Goal: Transaction & Acquisition: Purchase product/service

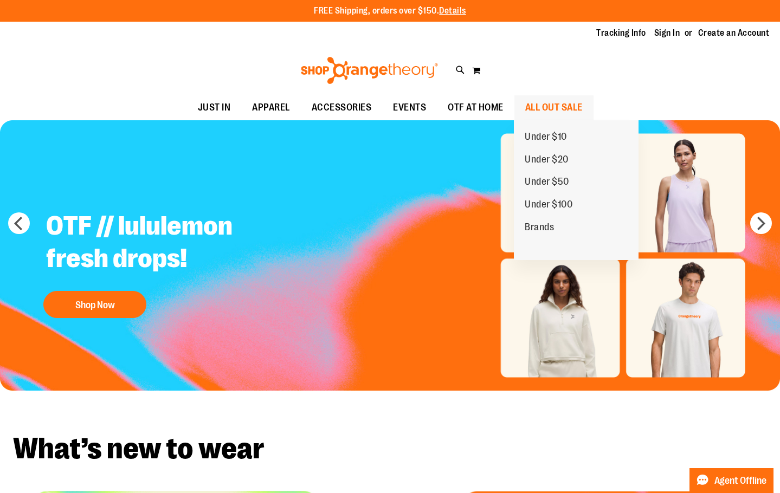
click at [529, 110] on span "ALL OUT SALE" at bounding box center [553, 107] width 57 height 24
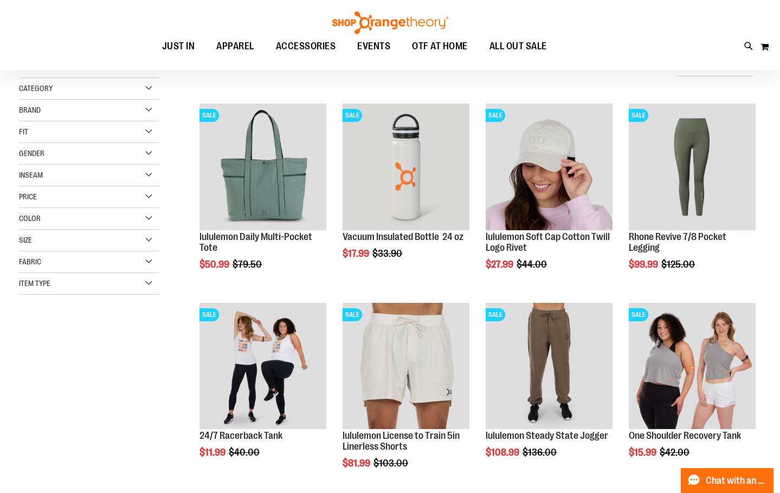
scroll to position [217, 0]
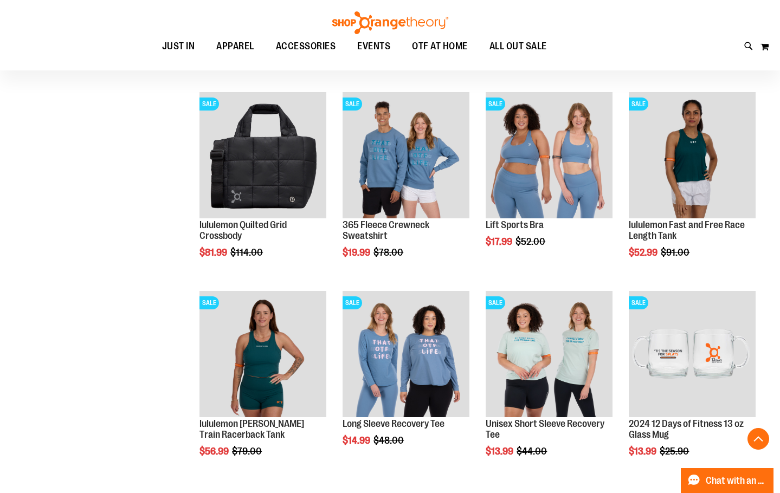
scroll to position [523, 0]
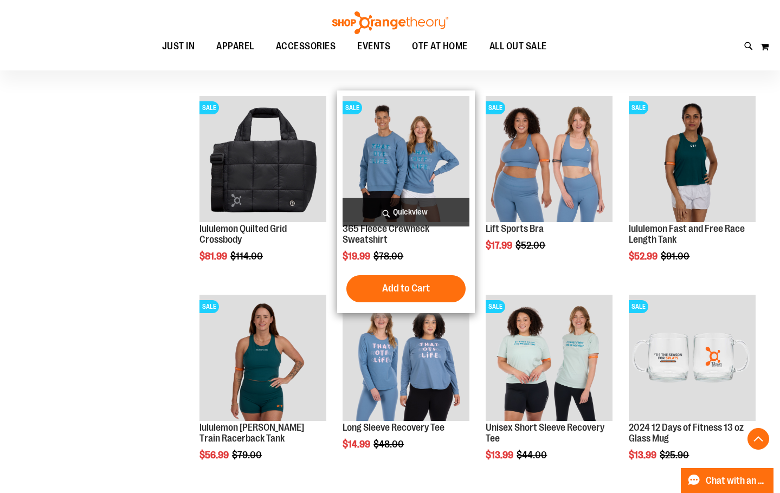
click at [434, 159] on img "product" at bounding box center [406, 159] width 127 height 127
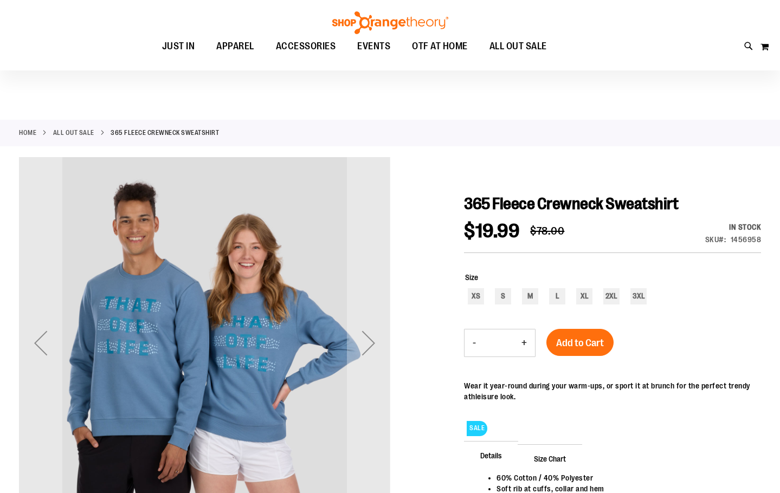
scroll to position [54, 0]
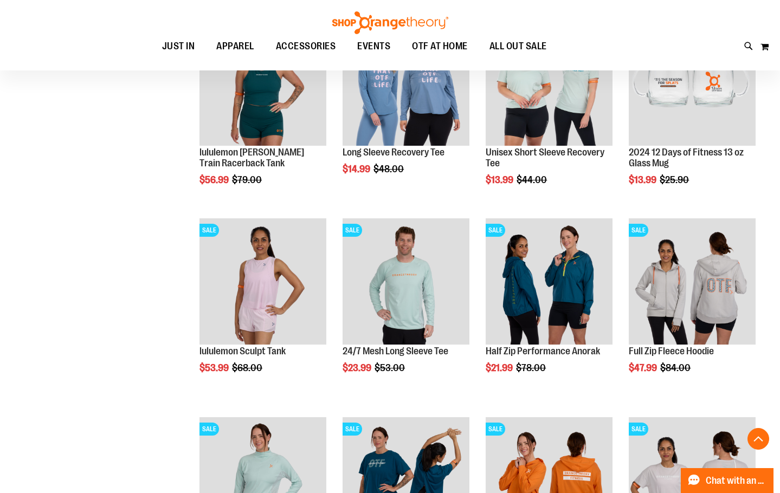
scroll to position [824, 0]
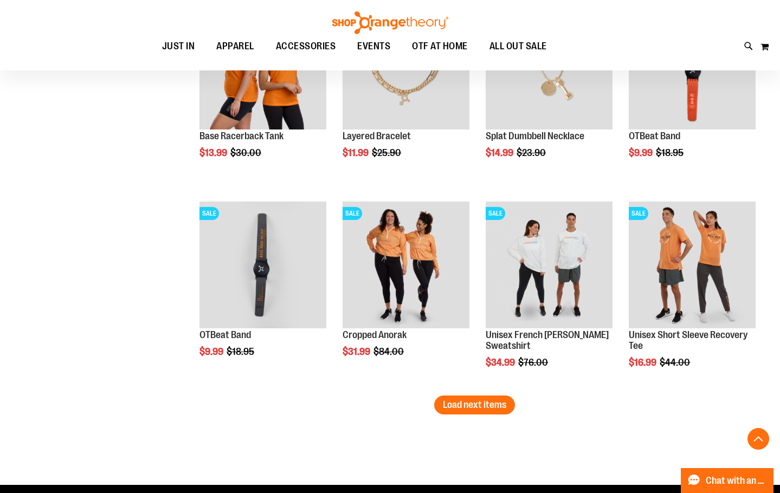
scroll to position [1625, 0]
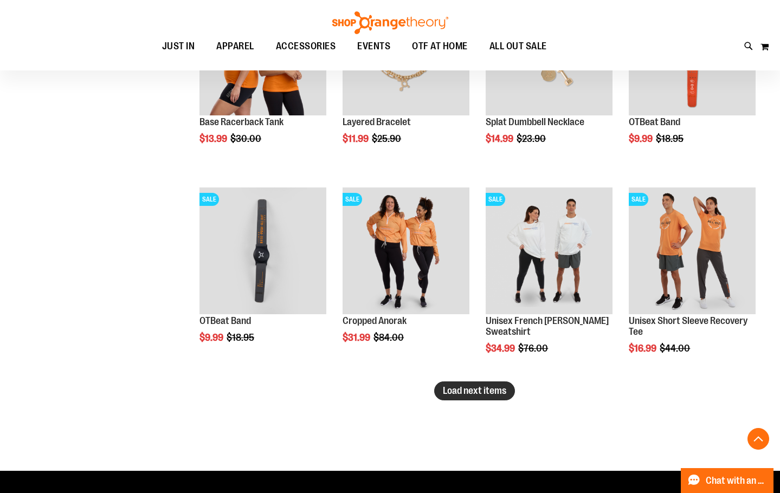
click at [455, 395] on span "Load next items" at bounding box center [474, 390] width 63 height 11
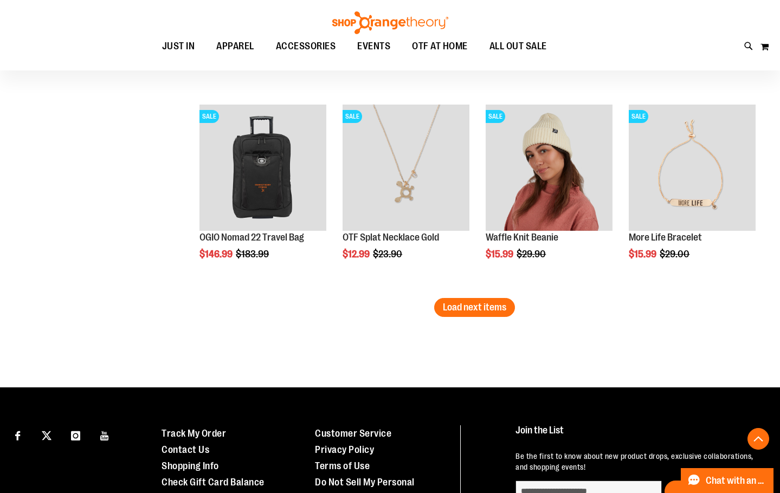
scroll to position [2329, 0]
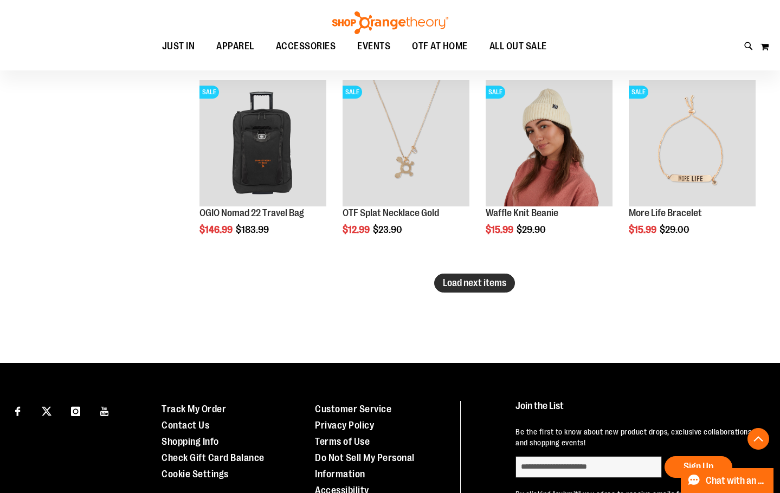
click at [461, 285] on span "Load next items" at bounding box center [474, 283] width 63 height 11
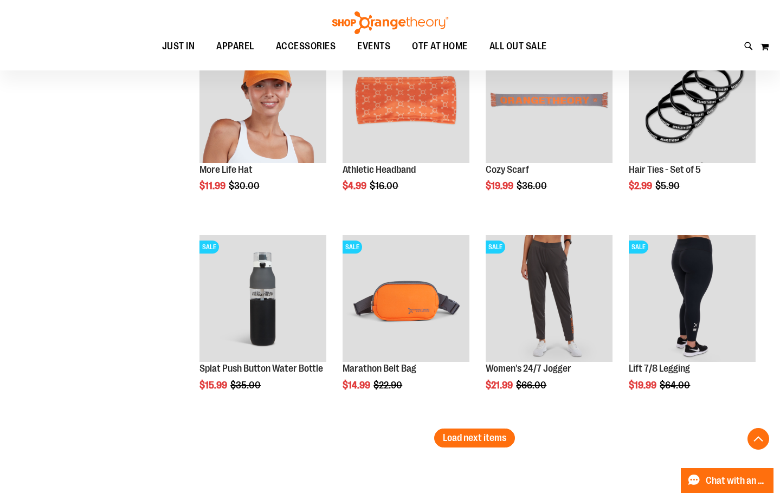
scroll to position [2817, 0]
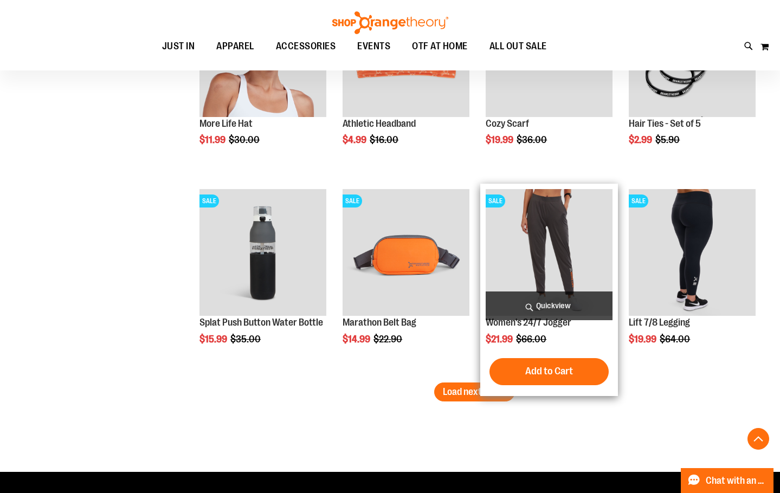
click at [561, 235] on img "product" at bounding box center [549, 252] width 127 height 127
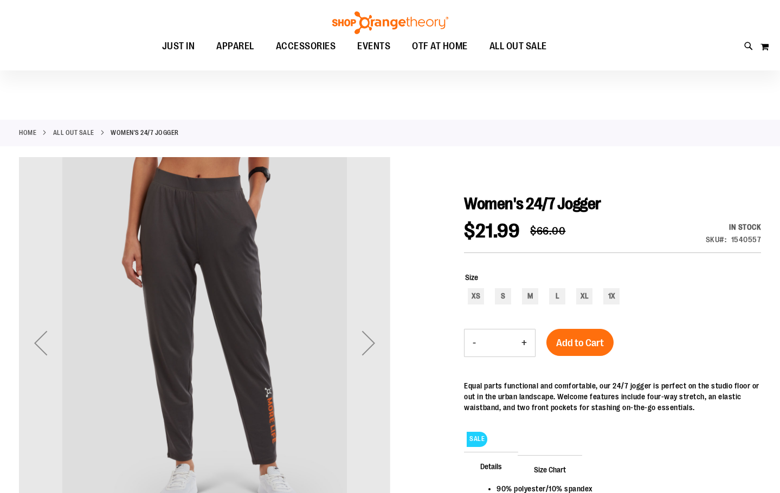
scroll to position [108, 0]
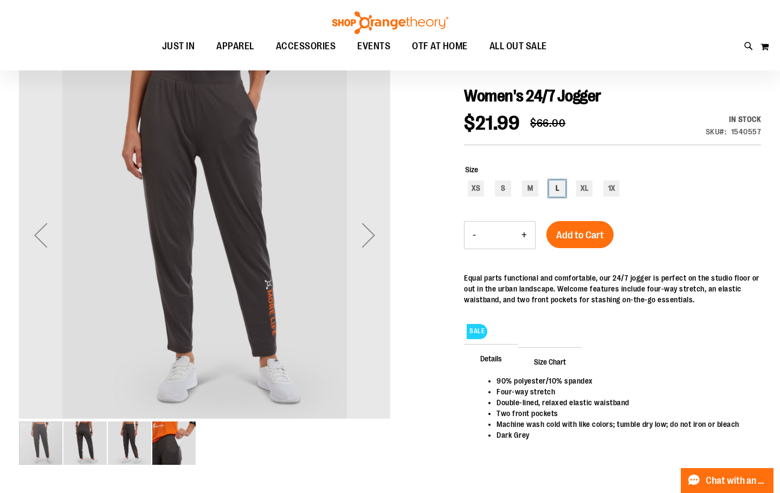
click at [558, 186] on div "L" at bounding box center [557, 188] width 16 height 16
type input "***"
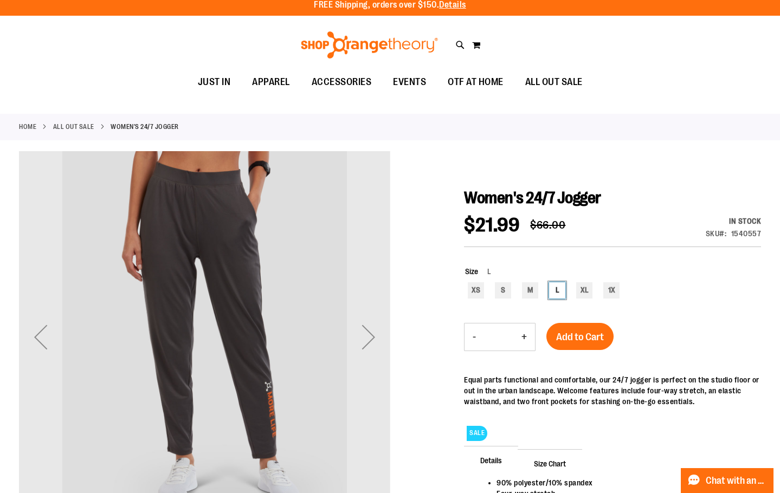
scroll to position [0, 0]
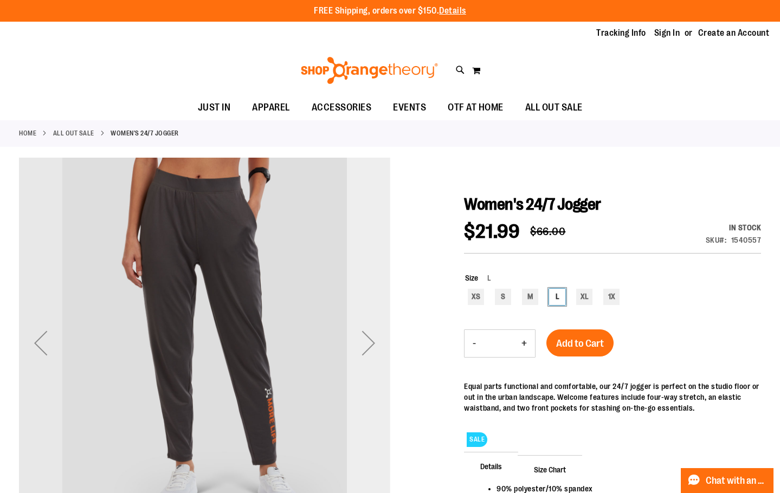
click at [369, 350] on div "Next" at bounding box center [368, 342] width 43 height 43
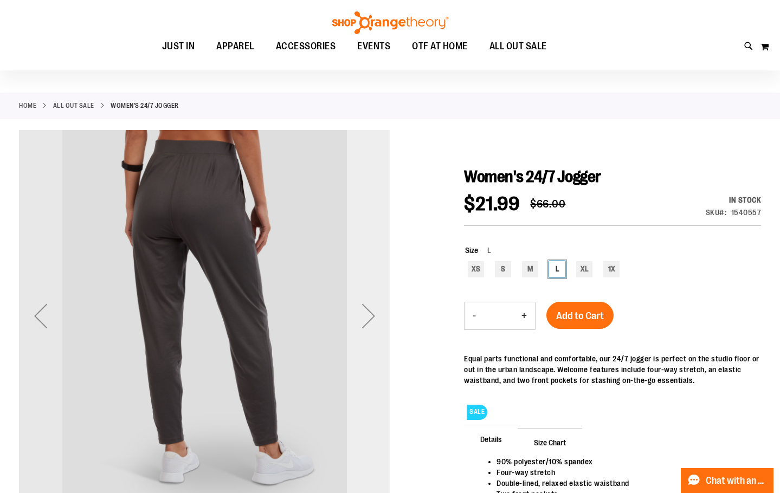
scroll to position [54, 0]
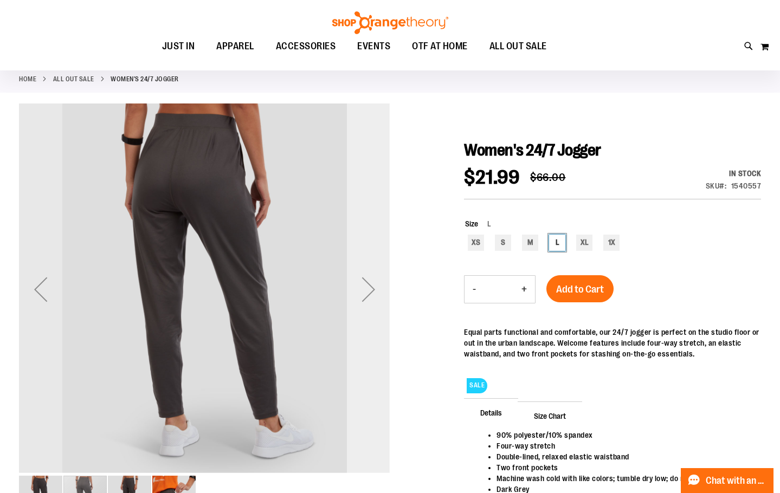
click at [363, 305] on div "Next" at bounding box center [368, 289] width 43 height 43
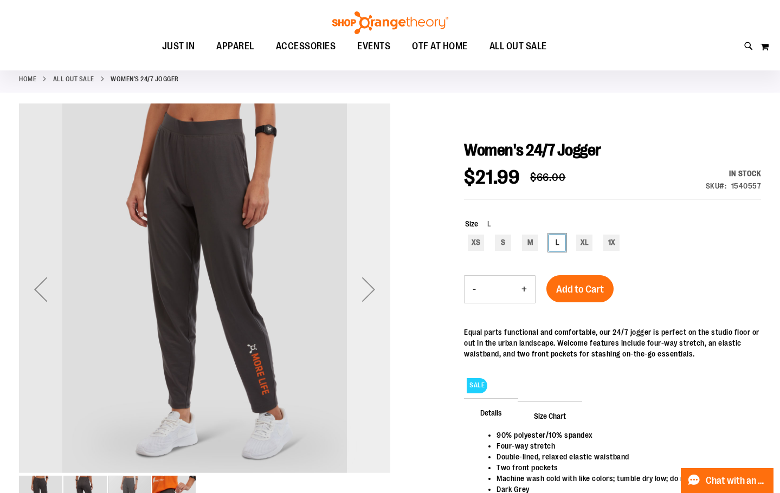
click at [373, 300] on div "Next" at bounding box center [368, 289] width 43 height 43
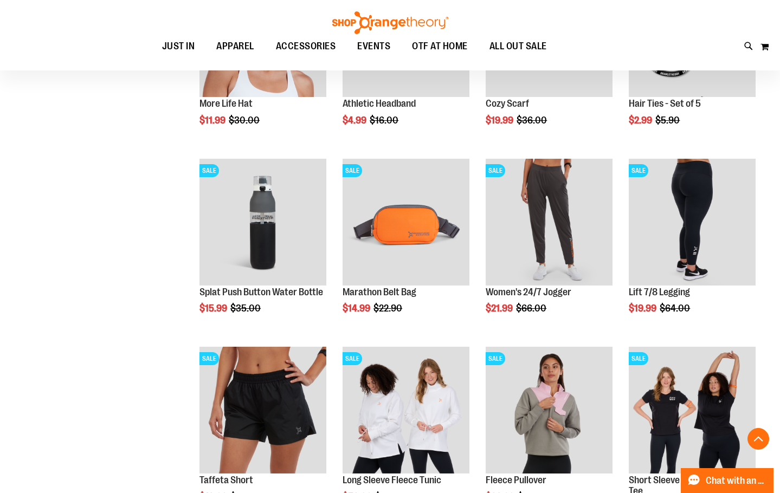
scroll to position [637, 0]
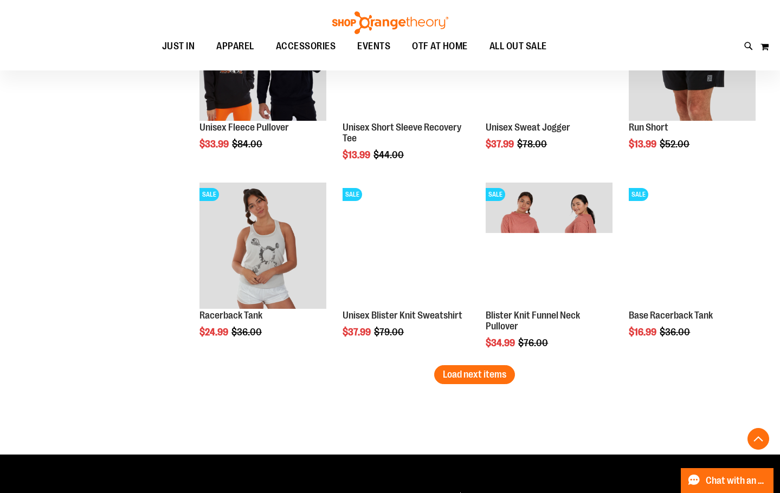
scroll to position [1574, 0]
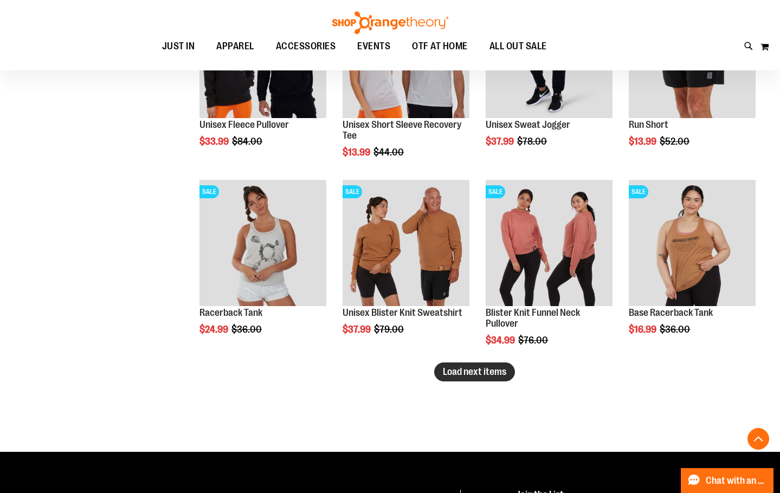
click at [483, 369] on span "Load next items" at bounding box center [474, 371] width 63 height 11
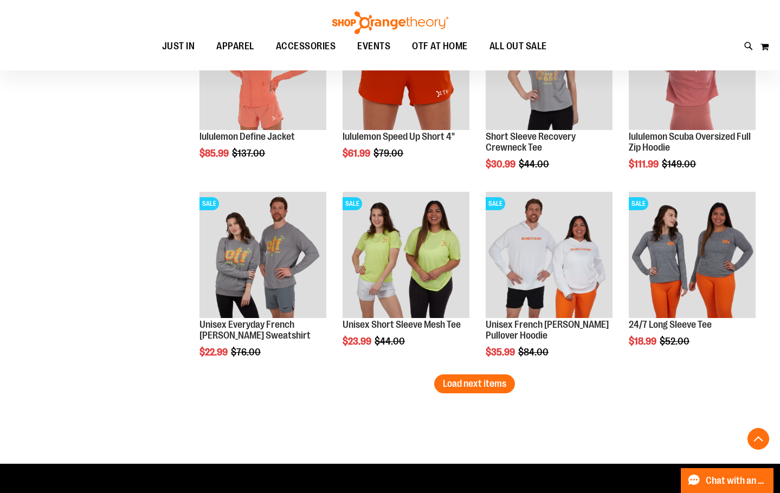
scroll to position [1727, 0]
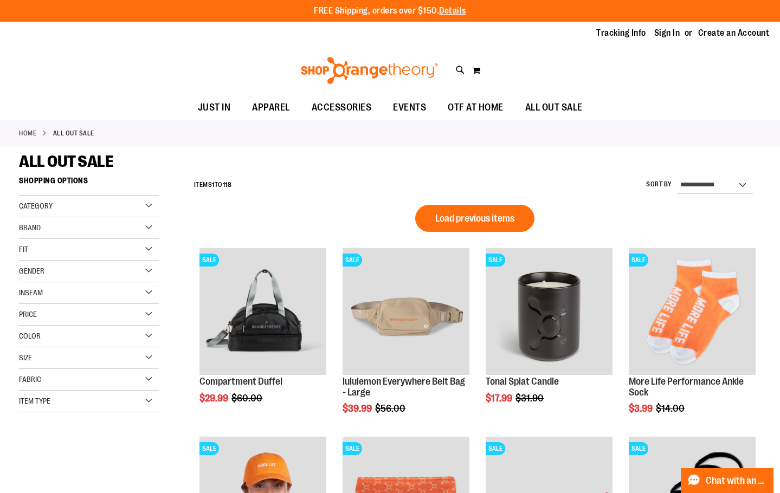
scroll to position [3, 0]
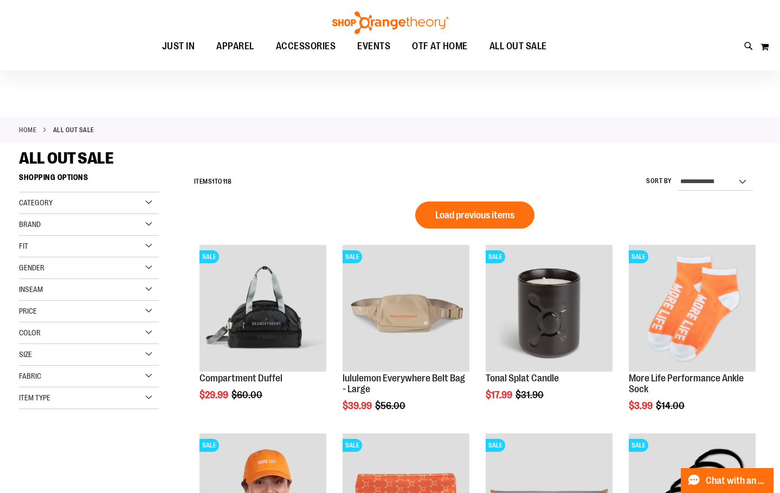
click at [149, 208] on div "Category" at bounding box center [89, 203] width 140 height 22
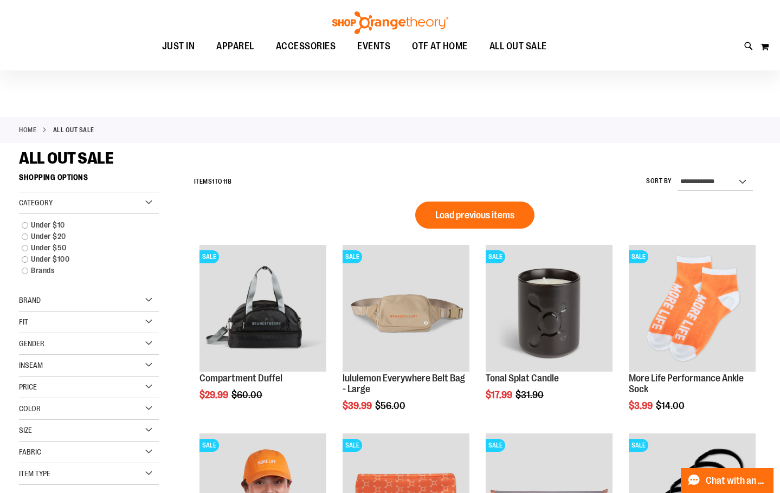
click at [148, 202] on div "Category" at bounding box center [89, 203] width 140 height 22
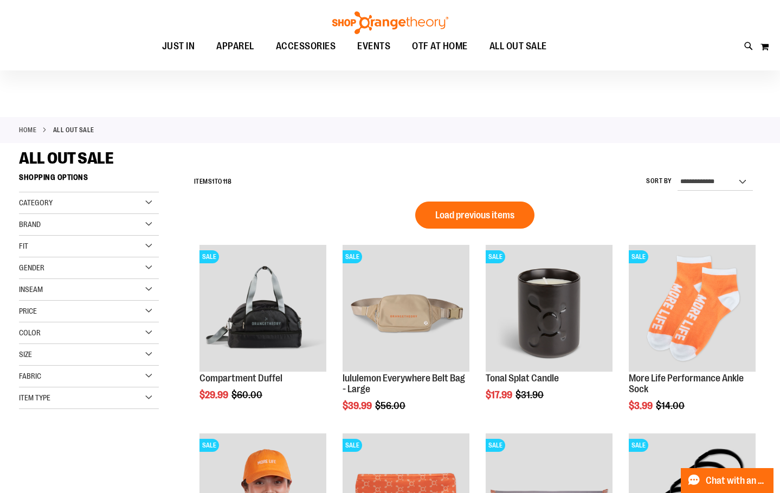
click at [151, 398] on div "Item Type" at bounding box center [89, 399] width 140 height 22
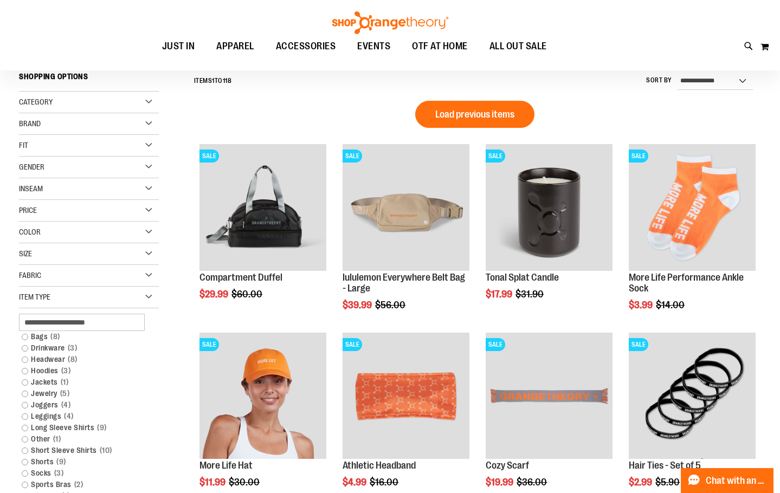
scroll to position [111, 0]
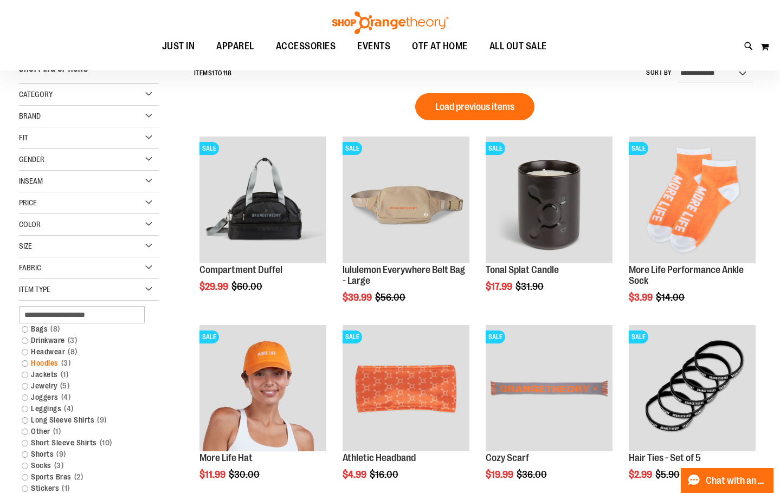
click at [25, 363] on link "Hoodies 3 items" at bounding box center [83, 363] width 134 height 11
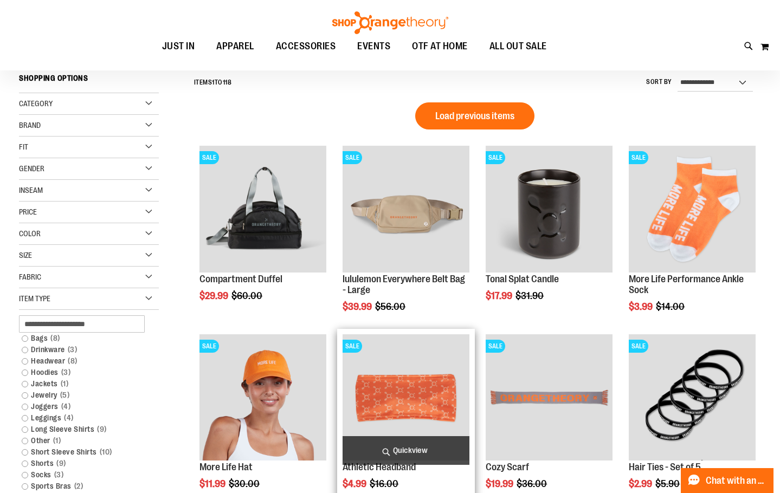
scroll to position [101, 0]
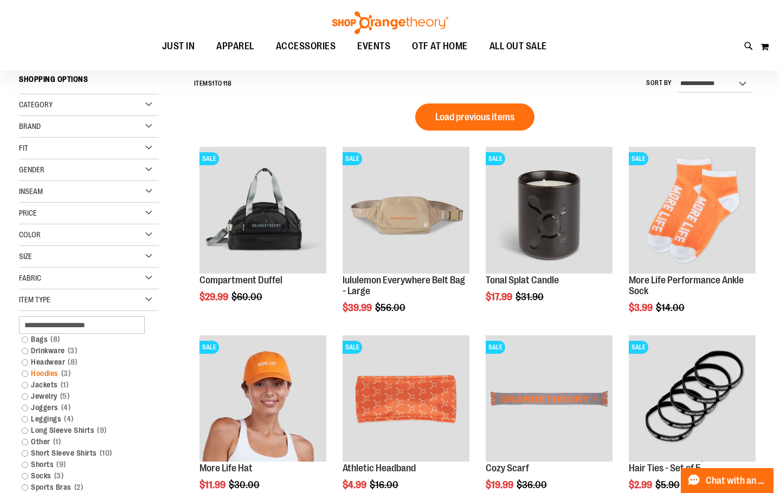
click at [27, 371] on link "Hoodies 3 items" at bounding box center [83, 373] width 134 height 11
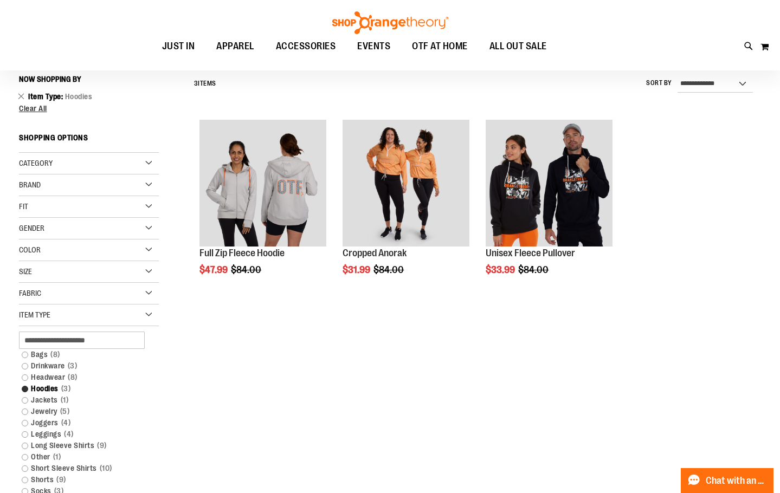
click at [22, 375] on link "Headwear 8 items" at bounding box center [83, 377] width 134 height 11
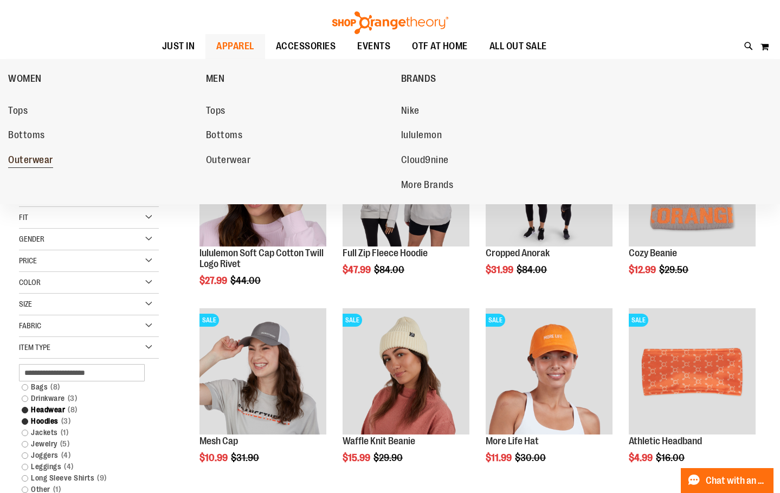
click at [28, 164] on span "Outerwear" at bounding box center [30, 161] width 45 height 14
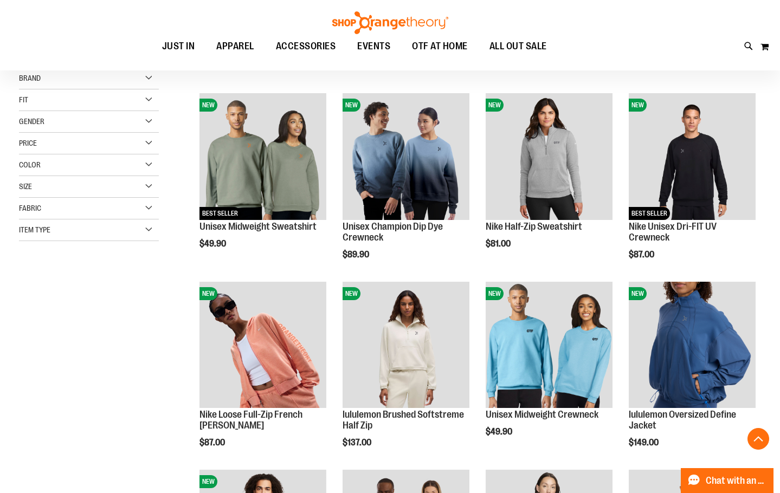
scroll to position [216, 0]
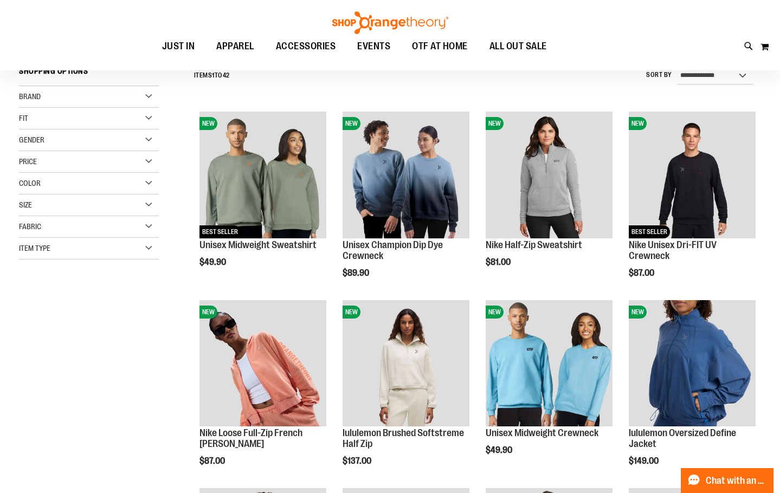
scroll to position [108, 0]
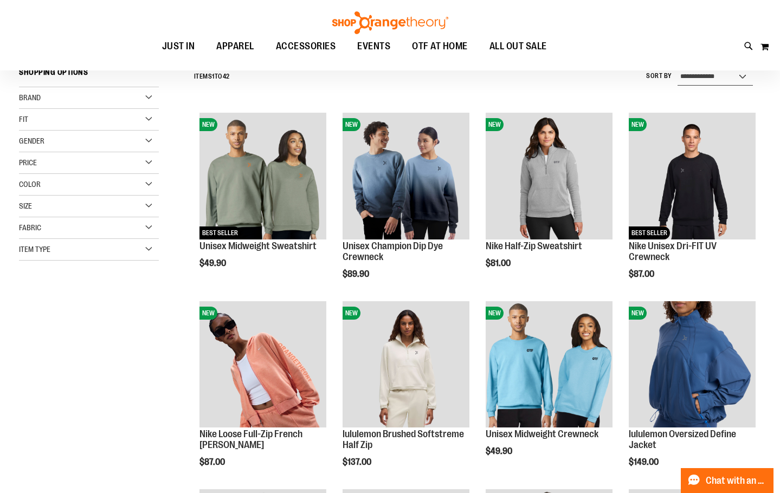
click at [737, 73] on select "**********" at bounding box center [714, 76] width 75 height 17
select select "*********"
click at [677, 68] on select "**********" at bounding box center [714, 76] width 75 height 17
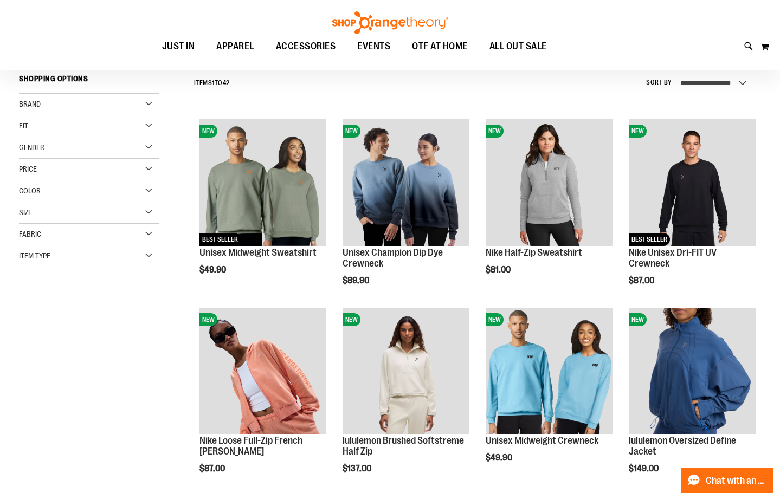
scroll to position [101, 0]
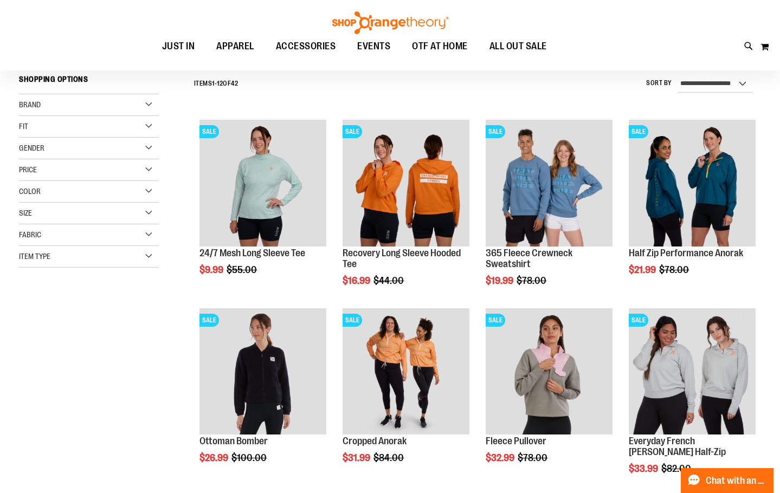
scroll to position [155, 0]
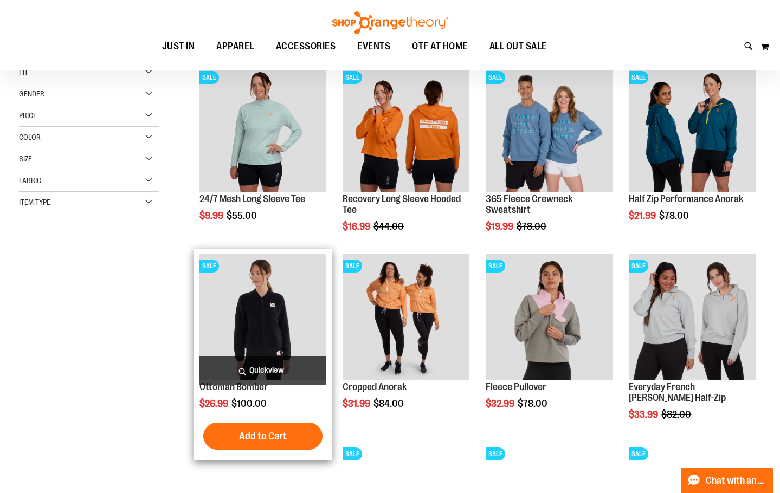
click at [274, 320] on img "product" at bounding box center [262, 317] width 127 height 127
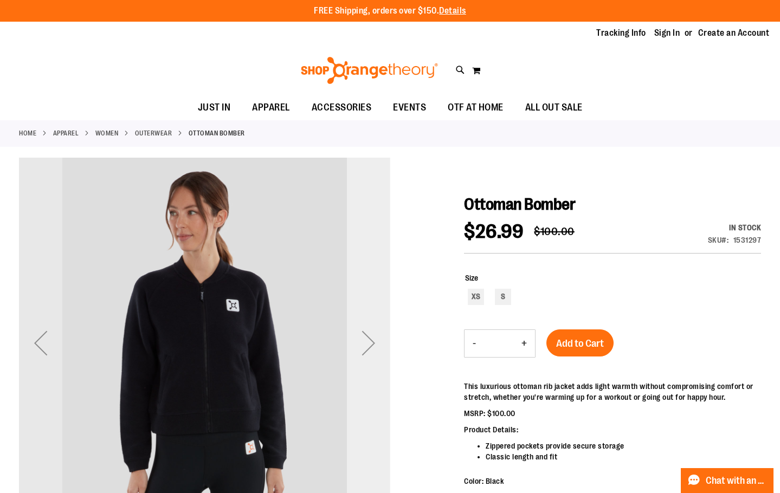
click at [370, 330] on div "Next" at bounding box center [368, 342] width 43 height 43
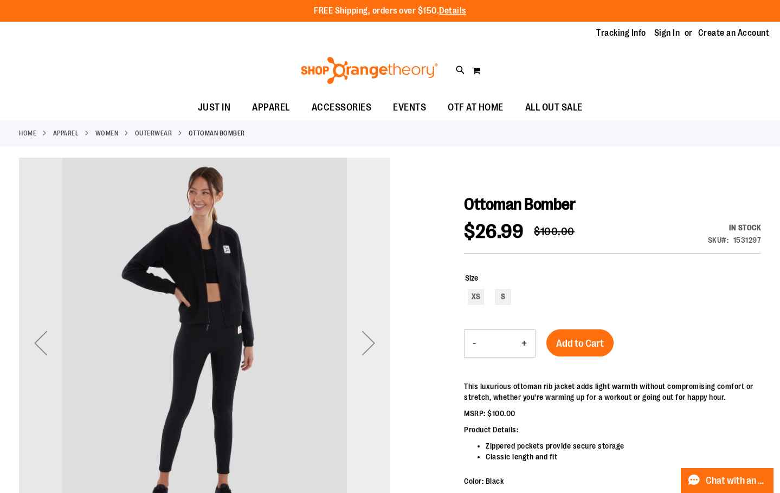
click at [367, 346] on div "Next" at bounding box center [368, 342] width 43 height 43
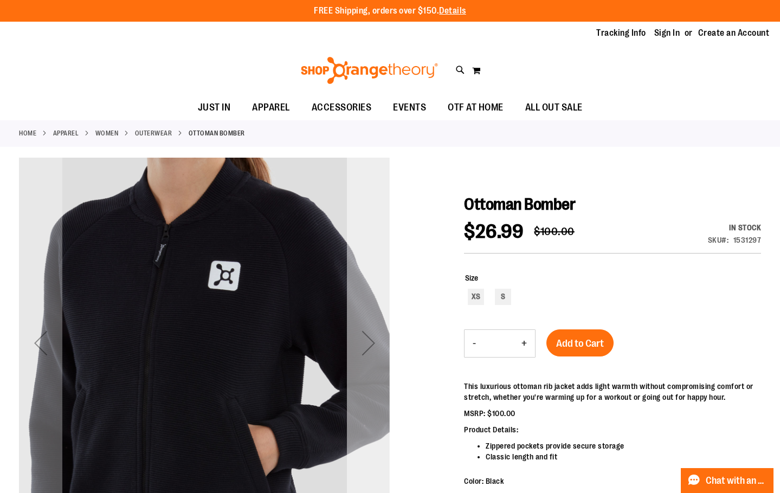
click at [367, 346] on div "Next" at bounding box center [368, 342] width 43 height 43
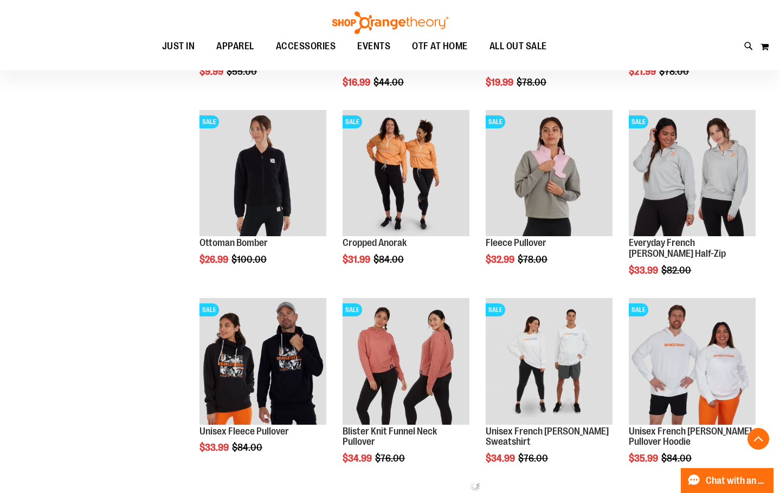
scroll to position [329, 0]
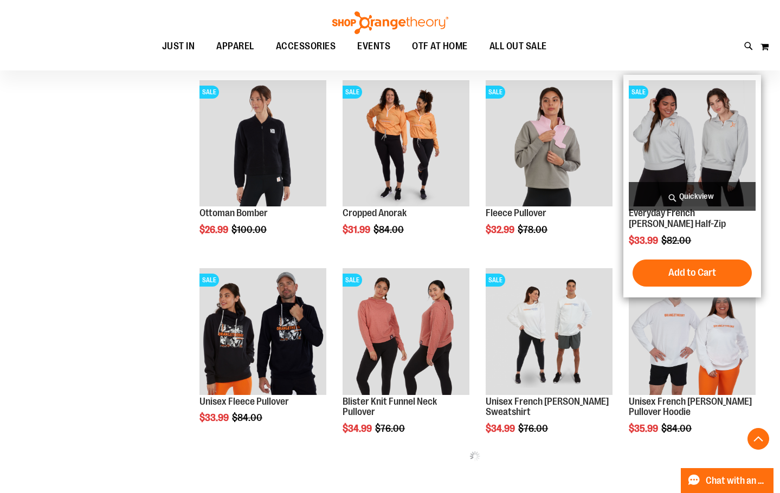
click at [711, 162] on img "product" at bounding box center [692, 143] width 127 height 127
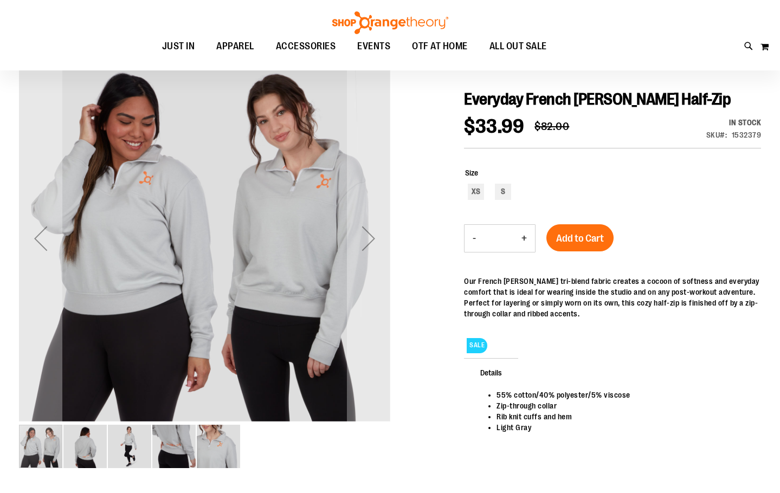
scroll to position [108, 0]
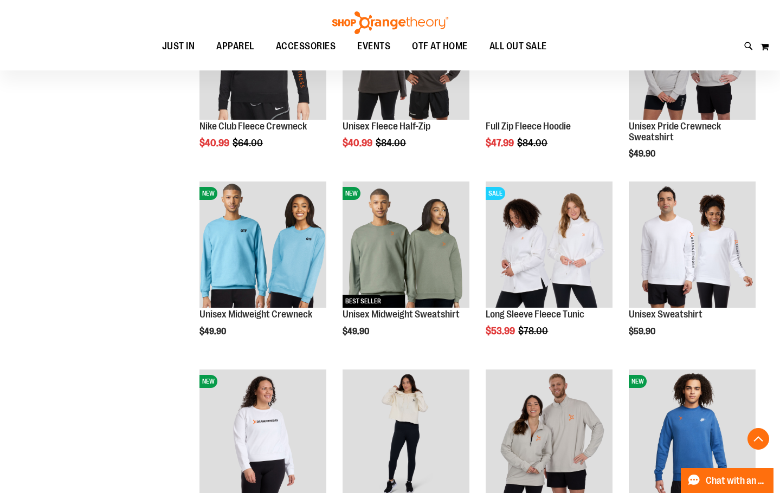
scroll to position [807, 0]
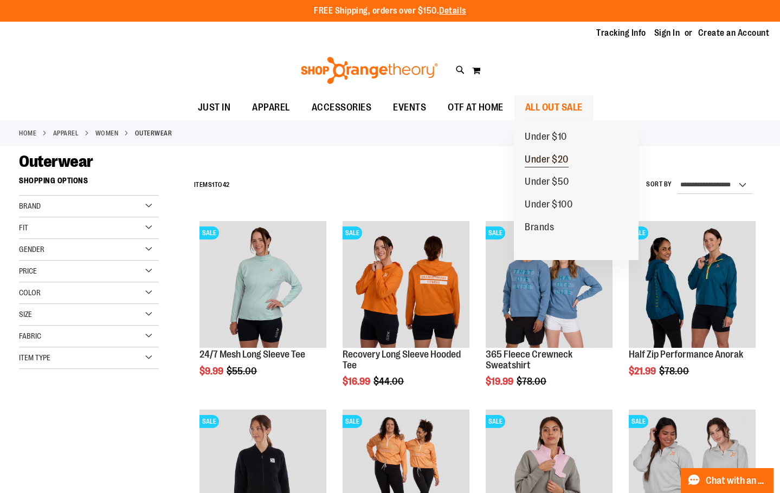
click at [560, 156] on span "Under $20" at bounding box center [547, 161] width 44 height 14
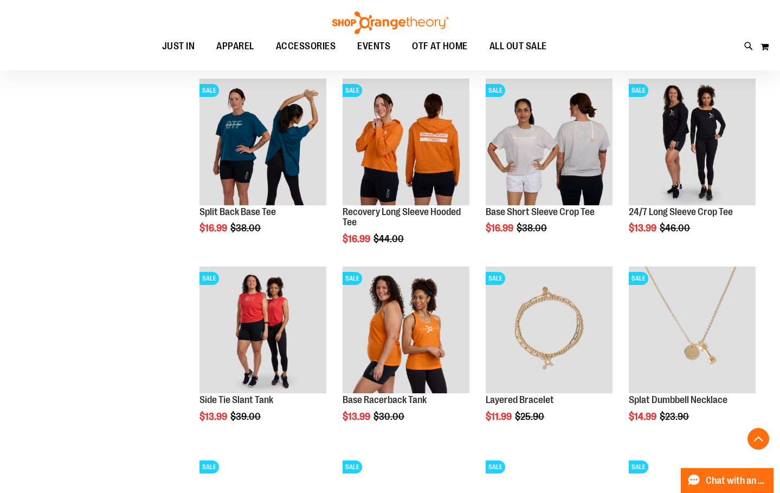
scroll to position [522, 0]
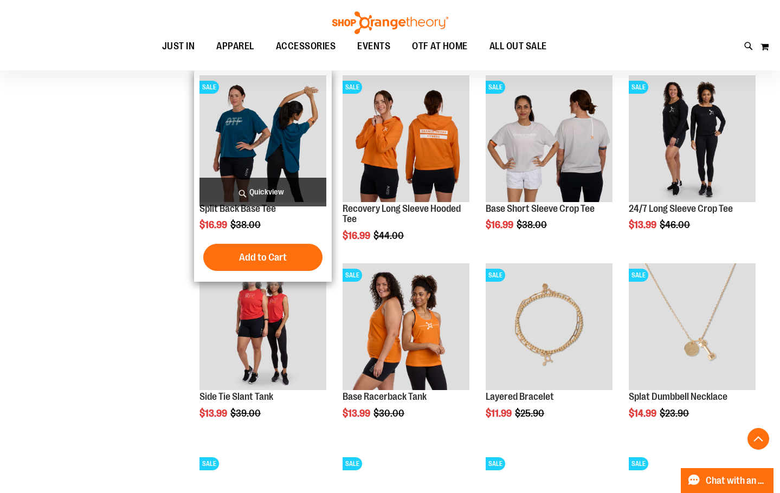
click at [255, 150] on img "product" at bounding box center [262, 138] width 127 height 127
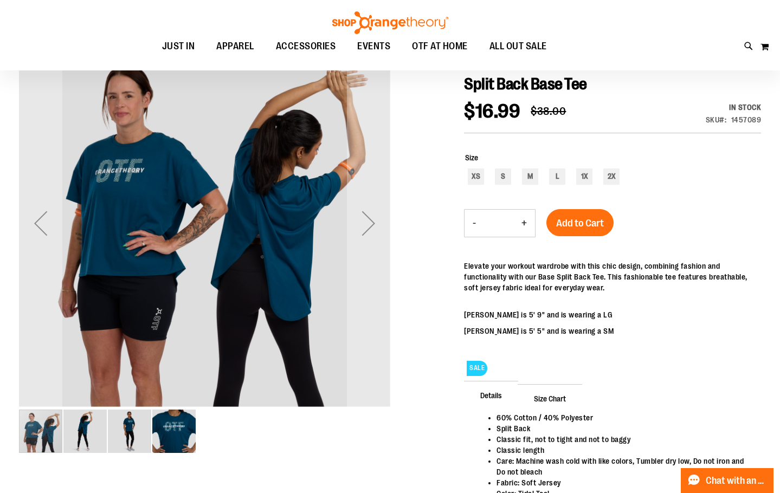
scroll to position [107, 0]
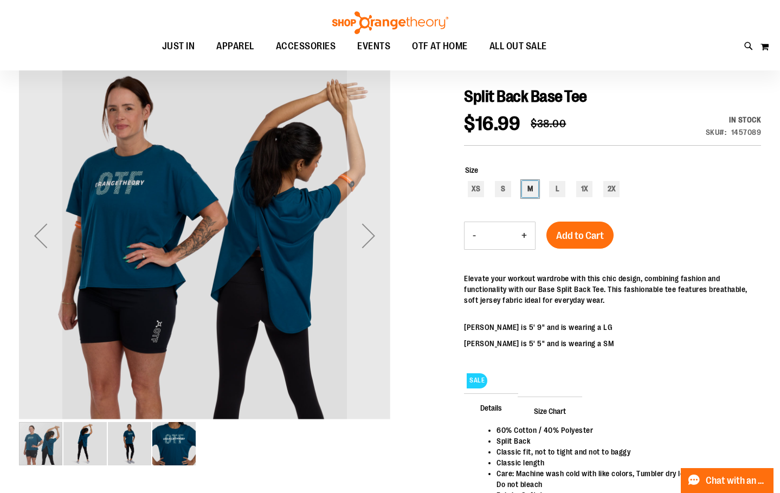
click at [525, 188] on div "M" at bounding box center [530, 189] width 16 height 16
type input "***"
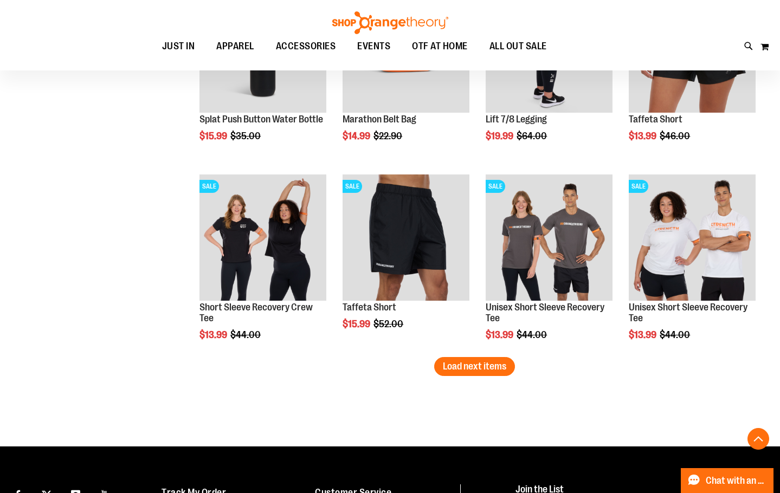
scroll to position [1466, 0]
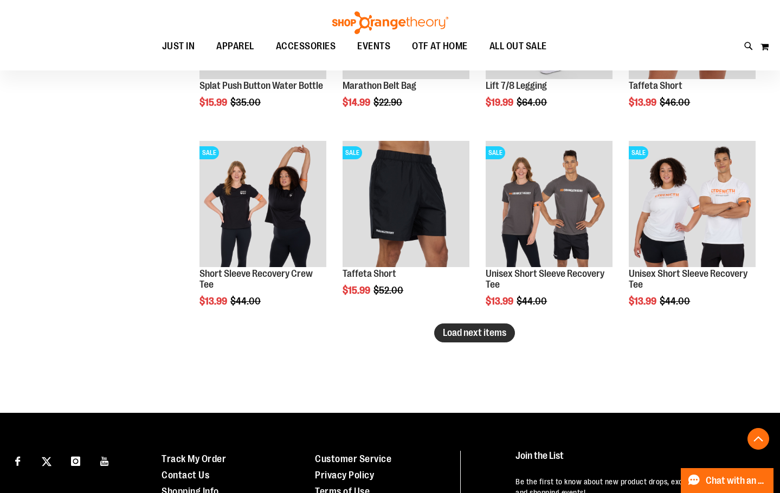
click at [477, 334] on span "Load next items" at bounding box center [474, 332] width 63 height 11
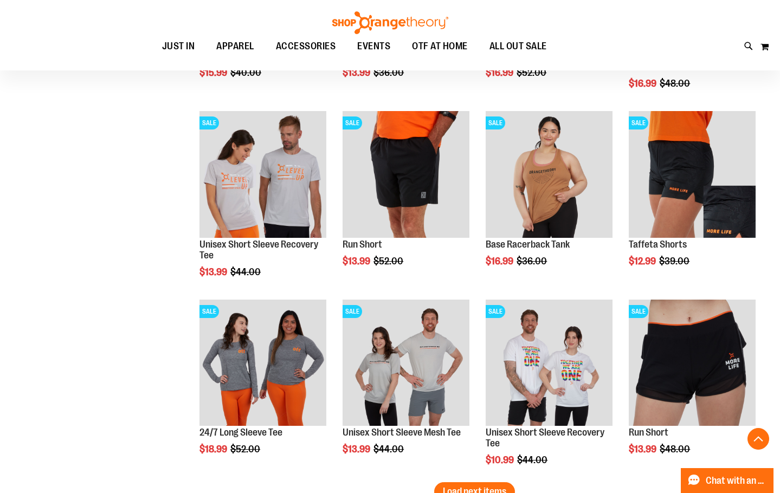
scroll to position [1970, 0]
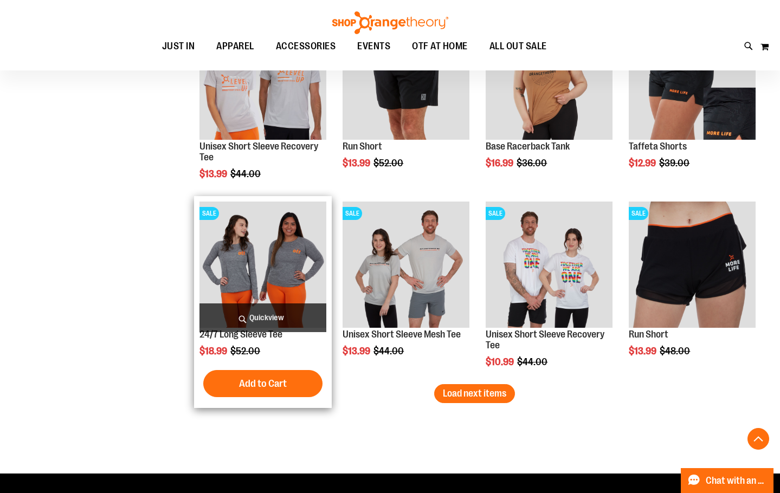
click at [246, 268] on img "product" at bounding box center [262, 265] width 127 height 127
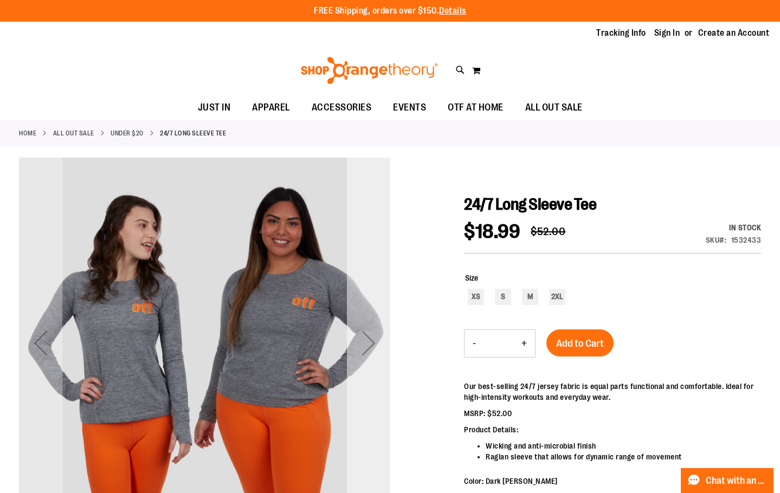
click at [359, 340] on div "Next" at bounding box center [368, 342] width 43 height 43
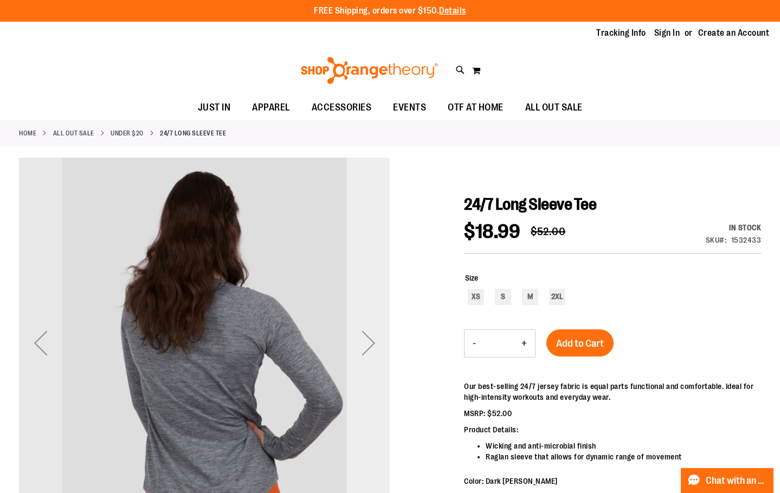
click at [360, 340] on div "Next" at bounding box center [368, 342] width 43 height 43
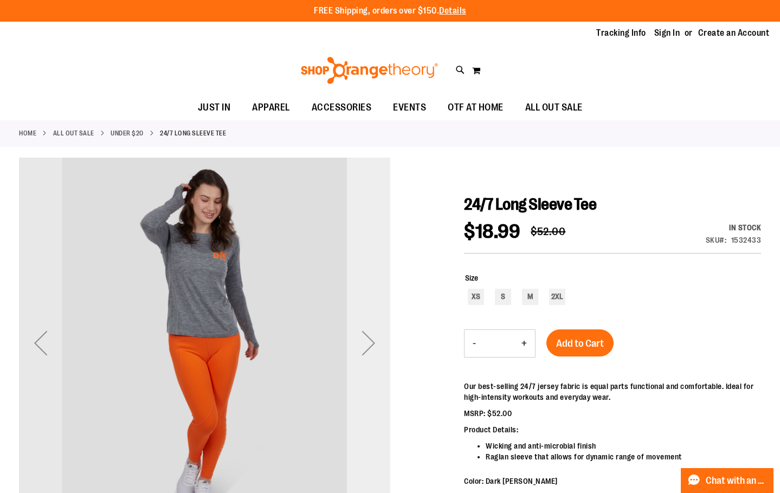
click at [360, 340] on div "Next" at bounding box center [368, 342] width 43 height 43
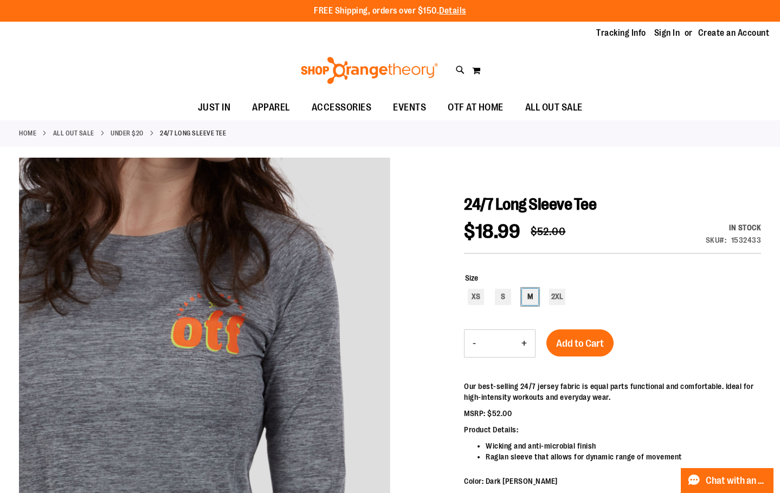
click at [526, 295] on div "M" at bounding box center [530, 297] width 16 height 16
type input "***"
